Goal: Share content

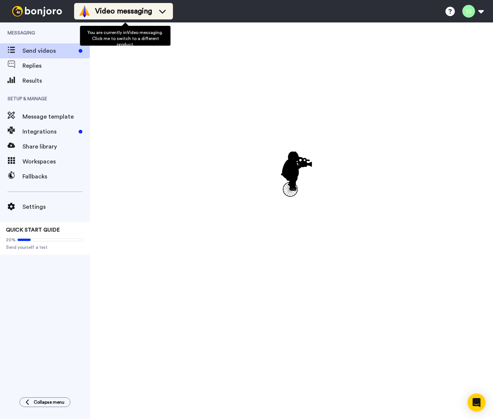
click at [126, 16] on li "Video messaging" at bounding box center [123, 11] width 99 height 16
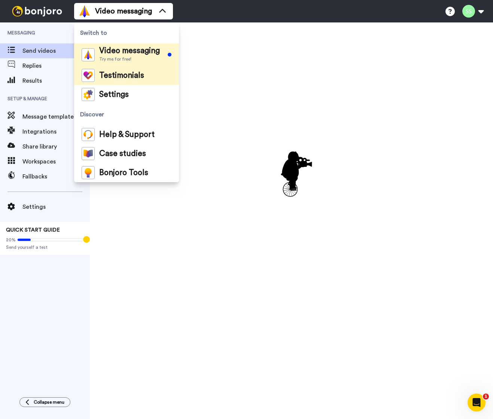
click at [132, 72] on span "Testimonials" at bounding box center [121, 75] width 45 height 7
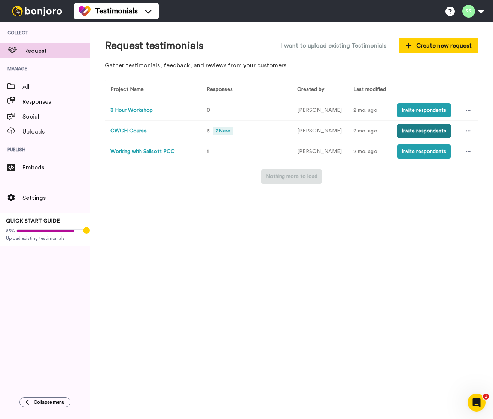
click at [426, 131] on button "Invite respondents" at bounding box center [424, 131] width 54 height 14
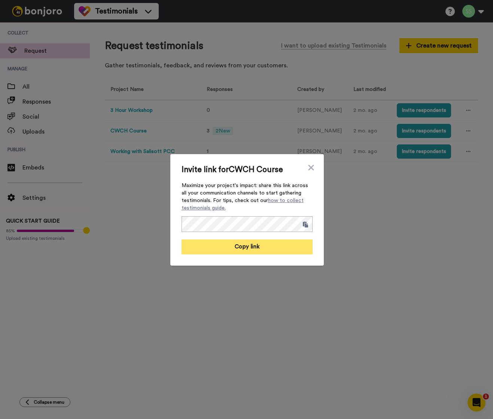
click at [276, 248] on button "Copy link" at bounding box center [247, 247] width 131 height 15
